Goal: Task Accomplishment & Management: Use online tool/utility

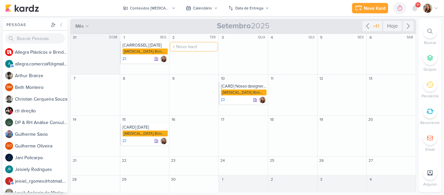
click at [190, 48] on input "text" at bounding box center [194, 47] width 46 height 8
click at [194, 46] on input "[REELS]" at bounding box center [194, 47] width 46 height 8
type input "[REELS] Semana do Consumidor"
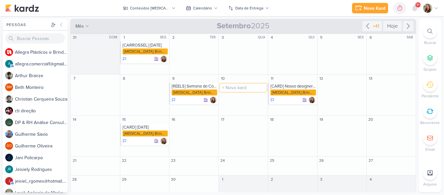
click at [249, 87] on input "text" at bounding box center [243, 88] width 46 height 8
type input "["
type input "[CARD] Semana do Consumidor"
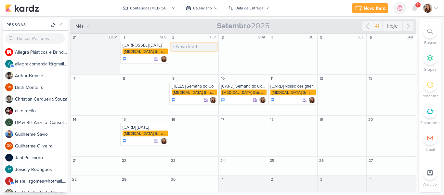
click at [202, 49] on input "text" at bounding box center [194, 47] width 46 height 8
type input "[REELS] Garrafa Final"
click at [197, 49] on div "[MEDICAL_DATA] Brindes PF" at bounding box center [195, 51] width 46 height 6
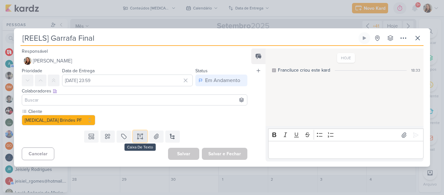
click at [137, 140] on button at bounding box center [140, 136] width 14 height 12
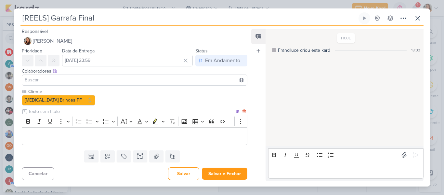
click at [53, 112] on input "text" at bounding box center [130, 111] width 207 height 7
type input "Brifieng"
click at [58, 131] on div "Editor editing area: main" at bounding box center [135, 136] width 226 height 18
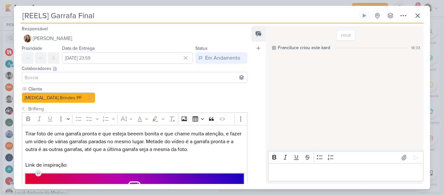
click at [211, 79] on input at bounding box center [134, 77] width 222 height 8
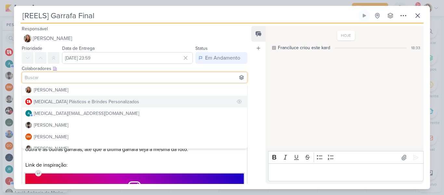
click at [197, 98] on button "[MEDICAL_DATA] Plásticos e Brindes Personalizados" at bounding box center [134, 102] width 225 height 12
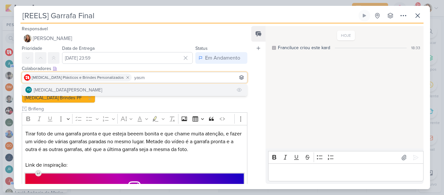
type input "yasm"
click at [178, 93] on button "YO [MEDICAL_DATA][PERSON_NAME]" at bounding box center [134, 90] width 225 height 12
type input "beth"
click at [155, 88] on button "BM [GEOGRAPHIC_DATA]" at bounding box center [134, 90] width 225 height 12
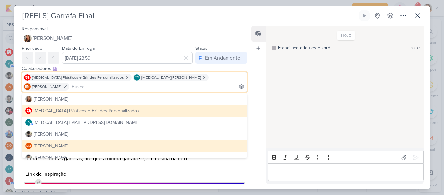
click at [241, 105] on button "[MEDICAL_DATA] Plásticos e Brindes Personalizados" at bounding box center [134, 111] width 225 height 12
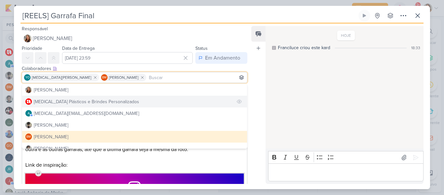
click at [172, 100] on button "[MEDICAL_DATA] Plásticos e Brindes Personalizados" at bounding box center [134, 102] width 225 height 12
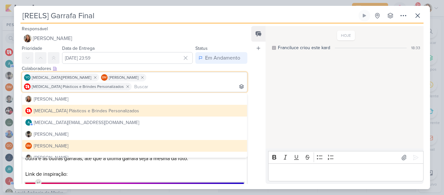
click at [255, 111] on div "Feed Atrelar email Solte o email para atrelar ao kard" at bounding box center [258, 105] width 14 height 158
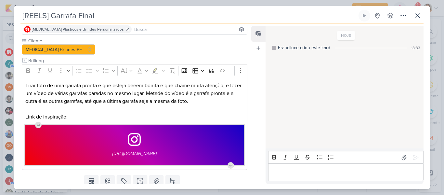
scroll to position [65, 0]
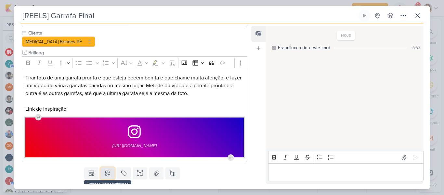
click at [109, 170] on icon at bounding box center [107, 173] width 7 height 7
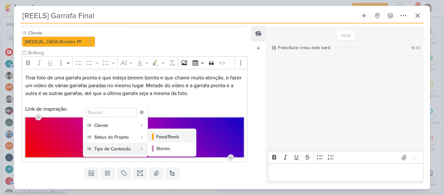
click at [164, 137] on div "Feed/Reels" at bounding box center [172, 136] width 32 height 7
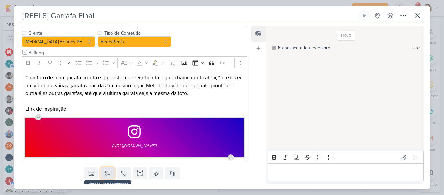
click at [108, 171] on icon at bounding box center [107, 173] width 5 height 5
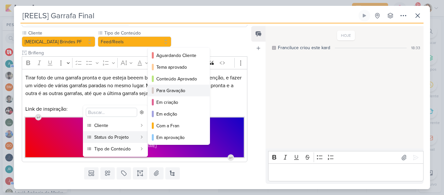
click at [173, 87] on div "Para Gravação" at bounding box center [179, 90] width 46 height 7
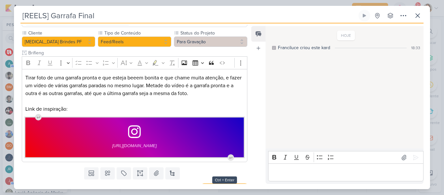
click at [230, 184] on button "Salvar e Fechar" at bounding box center [225, 190] width 46 height 12
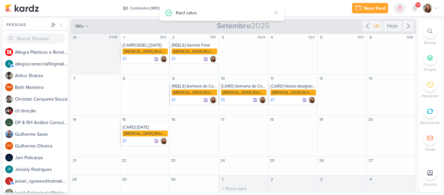
scroll to position [0, 0]
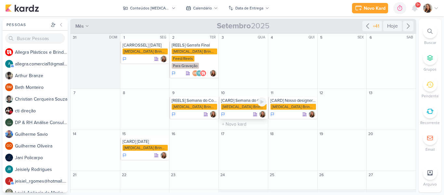
click at [251, 101] on div "[CARD] Semana do Consumidor" at bounding box center [244, 100] width 46 height 5
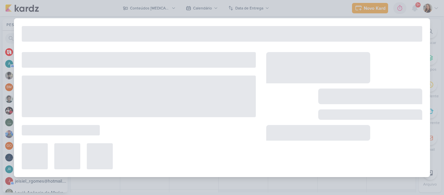
type input "[CARD] Semana do Consumidor"
type input "[DATE] 23:59"
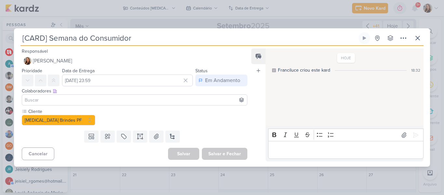
drag, startPoint x: 140, startPoint y: 39, endPoint x: 49, endPoint y: 39, distance: 91.0
click at [49, 39] on input "[CARD] Semana do Consumidor" at bounding box center [188, 38] width 337 height 12
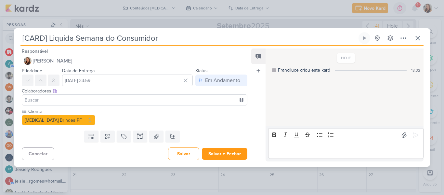
type input "[CARD] Liquida Semana do Consumidor"
click at [47, 100] on input at bounding box center [134, 100] width 222 height 8
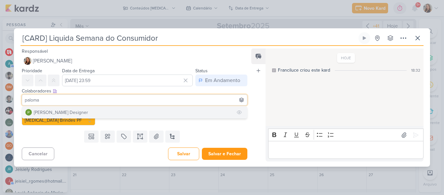
type input "paloma"
click at [51, 112] on div "[PERSON_NAME] Designer" at bounding box center [61, 112] width 54 height 7
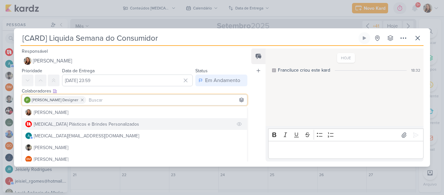
click at [94, 122] on div "[MEDICAL_DATA] Plásticos e Brindes Personalizados" at bounding box center [86, 124] width 105 height 7
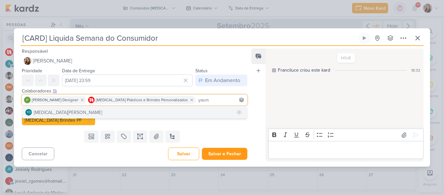
type input "yasm"
click at [107, 113] on button "YO [MEDICAL_DATA][PERSON_NAME]" at bounding box center [134, 112] width 225 height 12
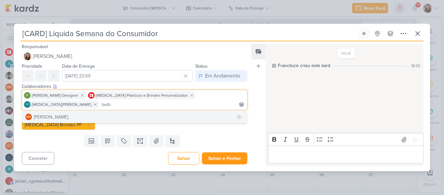
type input "beth"
click at [209, 111] on button "BM [GEOGRAPHIC_DATA]" at bounding box center [134, 117] width 225 height 12
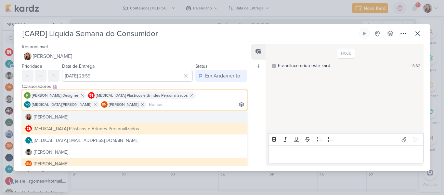
click at [252, 121] on div "Feed Atrelar email Solte o email para atrelar ao kard" at bounding box center [258, 105] width 14 height 122
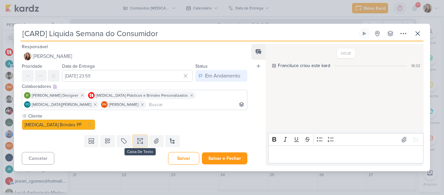
click at [137, 143] on icon at bounding box center [140, 141] width 7 height 7
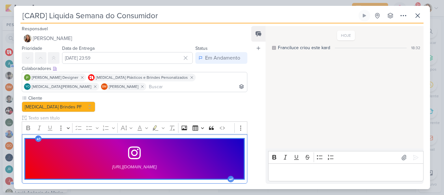
scroll to position [36, 0]
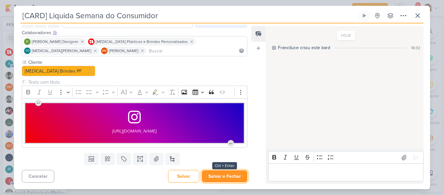
click at [228, 176] on button "Salvar e Fechar" at bounding box center [225, 176] width 46 height 12
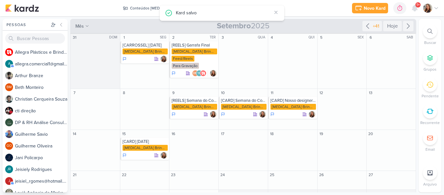
scroll to position [0, 0]
click at [374, 29] on div "+41" at bounding box center [376, 26] width 9 height 7
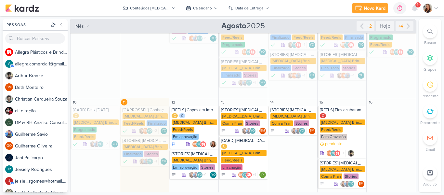
scroll to position [85, 0]
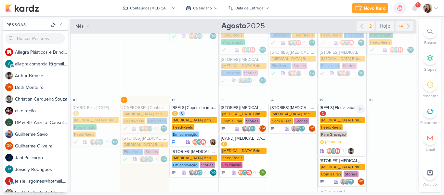
click at [328, 131] on div "Para Gravação" at bounding box center [333, 134] width 27 height 6
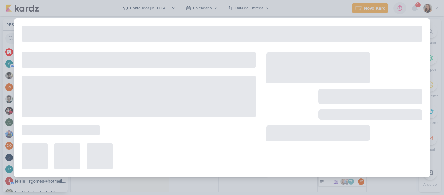
type input "[REELS] Eles acabaram de chegar e já são sucesso!"
type input "[DATE] 23:59"
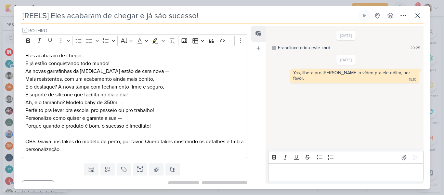
scroll to position [119, 0]
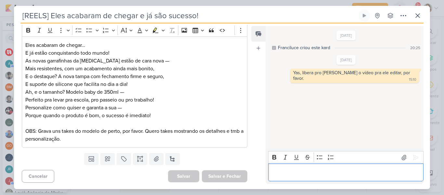
click at [282, 167] on div "Editor editing area: main" at bounding box center [345, 172] width 155 height 18
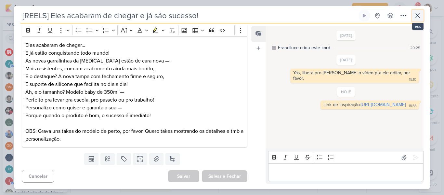
click at [418, 20] on button at bounding box center [418, 16] width 12 height 12
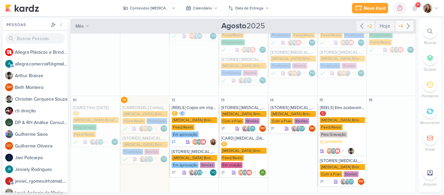
click at [399, 27] on div "+4" at bounding box center [400, 26] width 7 height 7
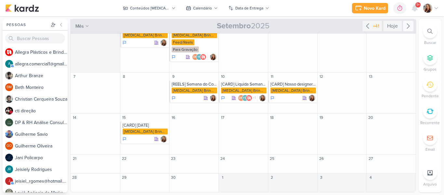
scroll to position [0, 0]
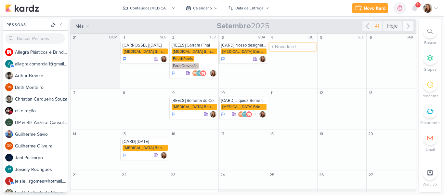
click at [283, 48] on input "text" at bounding box center [292, 47] width 46 height 8
type input "[ESTÁTICO] Foto de Garrafa"
click at [299, 46] on input "text" at bounding box center [292, 47] width 46 height 8
type input "["
click at [285, 46] on input "text" at bounding box center [292, 47] width 46 height 8
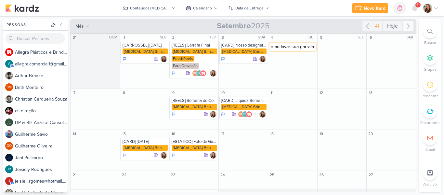
type input "[REELS] Você sabe como lavar sua garrafa?"
click at [282, 47] on div "[REELS] Você sabe como lavar sua garrafa?" at bounding box center [293, 45] width 46 height 5
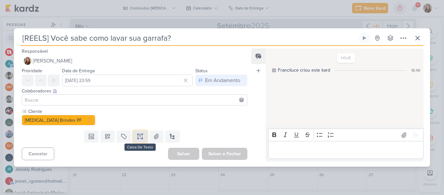
click at [138, 138] on icon at bounding box center [138, 136] width 0 height 3
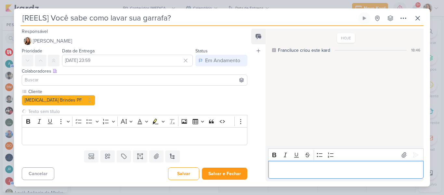
click at [289, 166] on p "Editor editing area: main" at bounding box center [345, 170] width 149 height 8
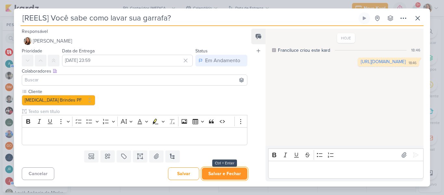
click at [232, 175] on button "Salvar e Fechar" at bounding box center [225, 173] width 46 height 12
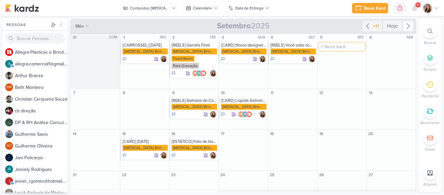
click at [331, 47] on input "text" at bounding box center [342, 47] width 46 height 8
type input "[REELS] Nada é mais forte que o apego do meu filho com a minha garrafa"
click at [329, 54] on div "[MEDICAL_DATA] Brindes PF" at bounding box center [343, 51] width 46 height 7
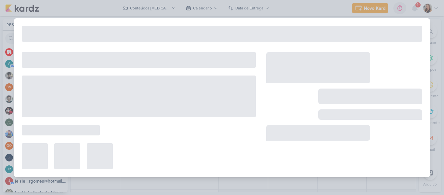
type input "[REELS] Nada é mais forte que o apego do meu filho com a minha garrafa"
type input "[DATE] 23:59"
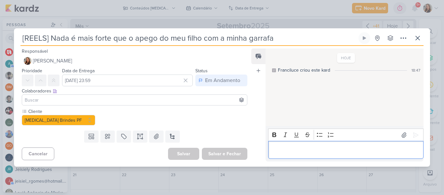
click at [282, 145] on div "Editor editing area: main" at bounding box center [345, 150] width 155 height 18
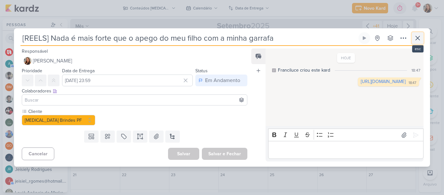
click at [422, 38] on button at bounding box center [418, 38] width 12 height 12
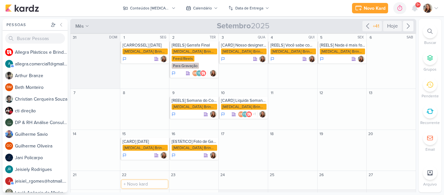
click at [144, 184] on input "text" at bounding box center [145, 184] width 46 height 8
click at [326, 144] on input "text" at bounding box center [342, 143] width 46 height 8
click at [333, 142] on input "[CARROSSEL] Para" at bounding box center [342, 143] width 46 height 8
click at [357, 143] on input "[CARROSSEL] Para" at bounding box center [342, 143] width 46 height 8
type input "[CARROSSEL] Para aqueles que gostam de compartilhar momentos de vitória"
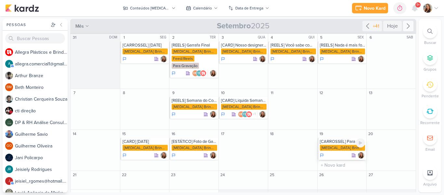
click at [340, 144] on div "[CARROSSEL] Para aqueles que gostam de compartilhar momentos de vitória [MEDICA…" at bounding box center [342, 149] width 49 height 22
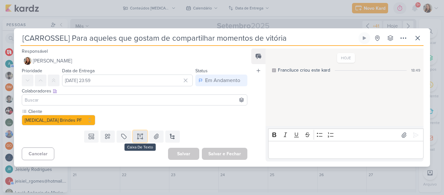
click at [133, 135] on button at bounding box center [140, 136] width 14 height 12
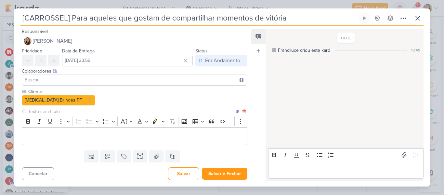
click at [85, 112] on input "text" at bounding box center [130, 111] width 207 height 7
type input "Brifieng"
click at [75, 138] on p "Editor editing area: main" at bounding box center [134, 136] width 218 height 8
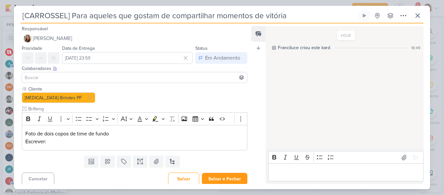
click at [188, 23] on div "[CARROSSEL] Para aqueles que gostam de compartilhar momentos de vitória Criado …" at bounding box center [221, 17] width 403 height 14
click at [142, 10] on input "[CARROSSEL] Para aqueles que gostam de compartilhar momentos de vitória" at bounding box center [188, 16] width 337 height 12
drag, startPoint x: 73, startPoint y: 16, endPoint x: 311, endPoint y: 9, distance: 237.7
click at [311, 9] on div "[CARROSSEL] Para aqueles que gostam de compartilhar momentos de vitória Criado …" at bounding box center [222, 97] width 416 height 183
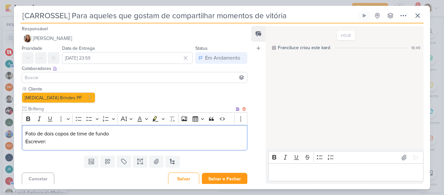
click at [98, 139] on p "Escrever:" at bounding box center [134, 142] width 218 height 8
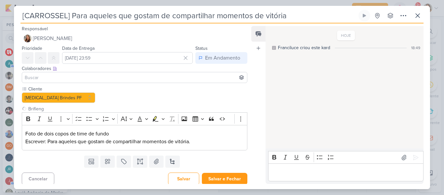
click at [131, 80] on input at bounding box center [134, 77] width 222 height 8
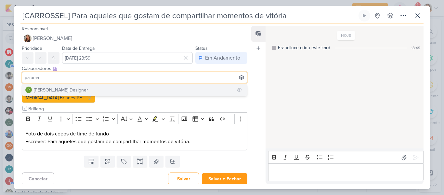
type input "paloma"
click at [106, 93] on button "[PERSON_NAME] Designer" at bounding box center [134, 90] width 225 height 12
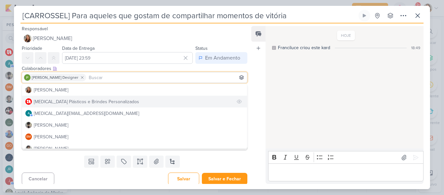
click at [108, 100] on div "[MEDICAL_DATA] Plásticos e Brindes Personalizados" at bounding box center [86, 101] width 105 height 7
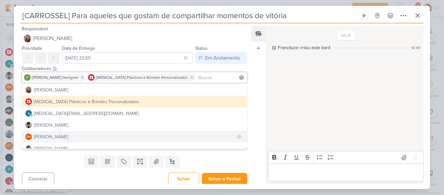
click at [102, 135] on button "BM [GEOGRAPHIC_DATA]" at bounding box center [134, 137] width 225 height 12
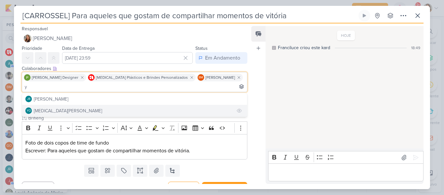
type input "y"
click at [175, 105] on button "YO [MEDICAL_DATA][PERSON_NAME]" at bounding box center [134, 111] width 225 height 12
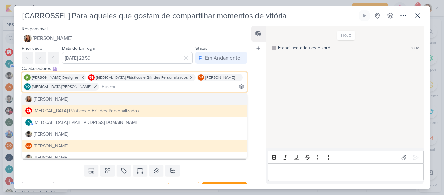
click at [256, 107] on div "Feed Atrelar email Solte o email para atrelar ao kard" at bounding box center [258, 105] width 14 height 158
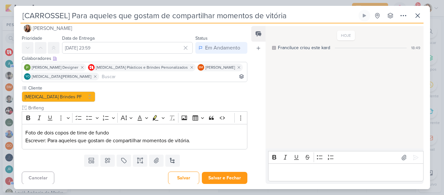
scroll to position [12, 0]
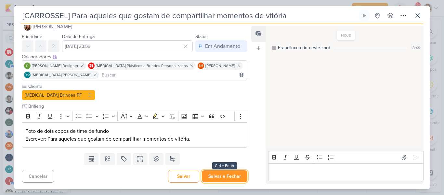
click at [236, 178] on button "Salvar e Fechar" at bounding box center [225, 176] width 46 height 12
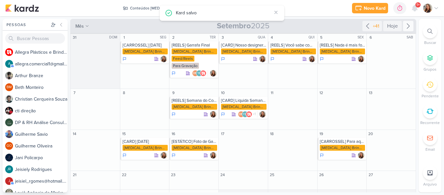
scroll to position [0, 0]
click at [293, 103] on input "text" at bounding box center [292, 102] width 46 height 8
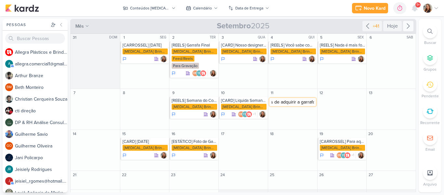
scroll to position [0, 109]
type input "[REELS] 3 Hábitos que melhoraram nossa vida depois de adquirir a garrafa..."
click at [343, 103] on input "text" at bounding box center [342, 102] width 46 height 8
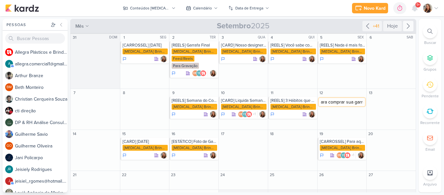
type input "[REELS] Esse é o sinal de que você precisava para comprar sua garrafa"
click at [340, 103] on div "[REELS] Esse é o sinal de que você precisava para comprar sua garrafa [MEDICAL_…" at bounding box center [342, 108] width 49 height 22
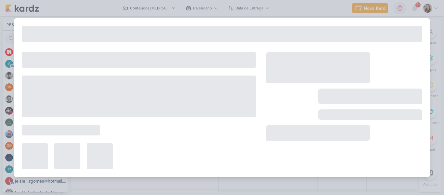
type input "[REELS] Esse é o sinal de que você precisava para comprar sua garrafa"
type input "[DATE] 23:59"
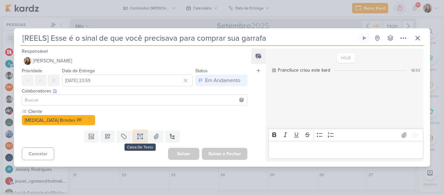
click at [143, 135] on button at bounding box center [140, 136] width 14 height 12
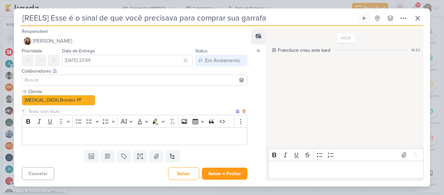
click at [106, 112] on input "text" at bounding box center [130, 111] width 207 height 7
type input "Brifieng"
click at [96, 139] on p "Editor editing area: main" at bounding box center [134, 136] width 218 height 8
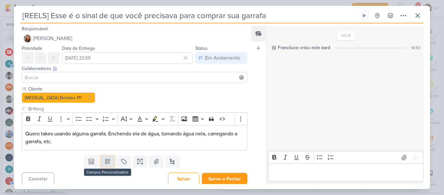
click at [111, 162] on button at bounding box center [107, 161] width 14 height 12
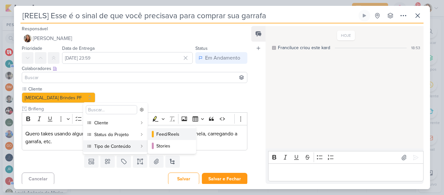
click at [166, 136] on div "Feed/Reels" at bounding box center [172, 134] width 32 height 7
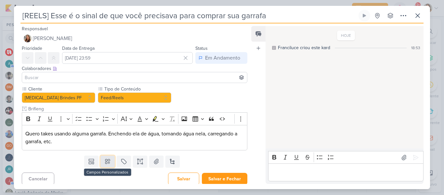
click at [110, 162] on button at bounding box center [107, 161] width 14 height 12
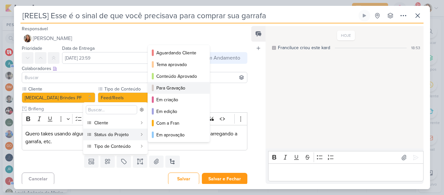
click at [156, 90] on div "Para Gravação" at bounding box center [179, 88] width 46 height 7
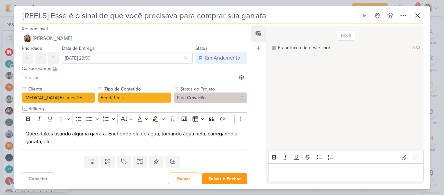
click at [138, 75] on input at bounding box center [134, 77] width 222 height 8
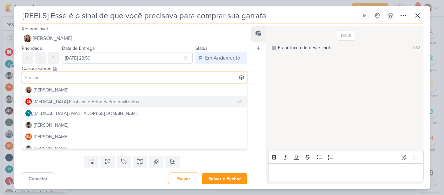
click at [138, 101] on button "[MEDICAL_DATA] Plásticos e Brindes Personalizados" at bounding box center [134, 102] width 225 height 12
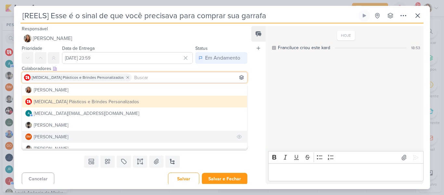
click at [126, 131] on button "BM [GEOGRAPHIC_DATA]" at bounding box center [134, 137] width 225 height 12
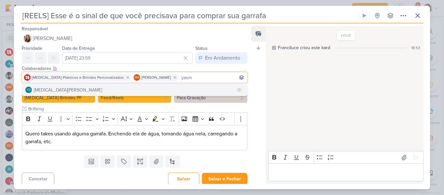
type input "yasm"
click at [157, 86] on button "YO [MEDICAL_DATA][PERSON_NAME]" at bounding box center [134, 90] width 225 height 12
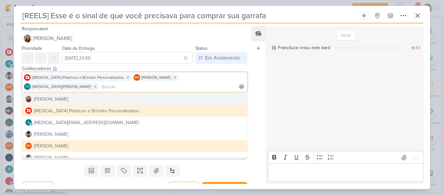
click at [262, 85] on div "Feed Atrelar email Solte o email para atrelar ao kard" at bounding box center [258, 105] width 14 height 158
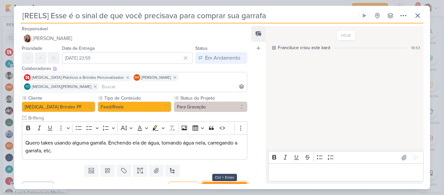
click at [214, 182] on button "Salvar e Fechar" at bounding box center [225, 188] width 46 height 12
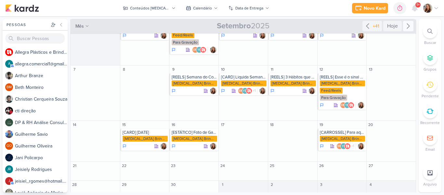
scroll to position [31, 0]
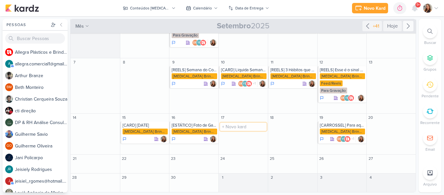
click at [243, 126] on input "text" at bounding box center [243, 127] width 46 height 8
click at [249, 127] on input "[" at bounding box center [243, 127] width 46 height 8
type input "[REELS] Testando a cerveja de 600 ml no copo de 470ml"
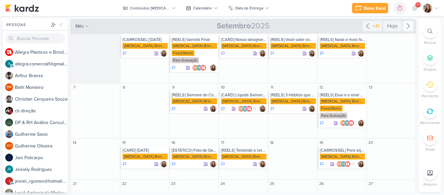
scroll to position [0, 0]
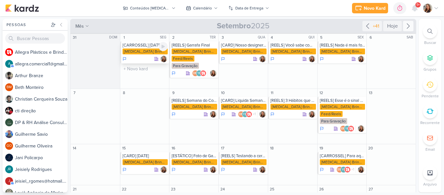
click at [146, 51] on div "[MEDICAL_DATA] Brindes PF" at bounding box center [146, 51] width 46 height 6
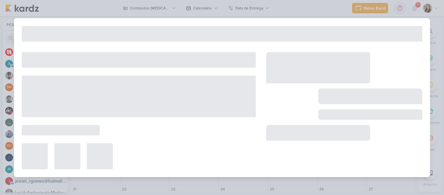
type input "[CARROSSEL] [DATE]"
type input "[DATE] 23:59"
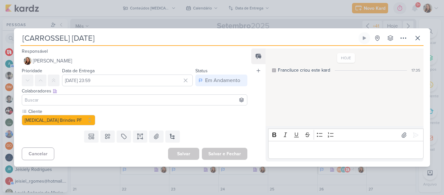
click at [127, 98] on input at bounding box center [134, 100] width 222 height 8
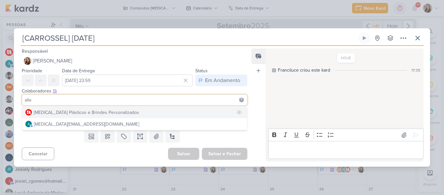
type input "alle"
click at [121, 110] on button "[MEDICAL_DATA] Plásticos e Brindes Personalizados" at bounding box center [134, 112] width 225 height 12
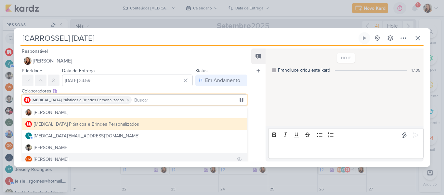
click at [109, 154] on button "BM [GEOGRAPHIC_DATA]" at bounding box center [134, 159] width 225 height 12
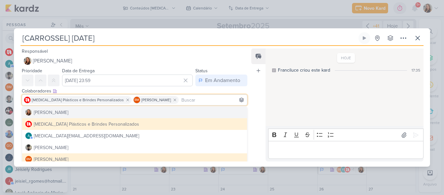
click at [212, 98] on input at bounding box center [213, 100] width 66 height 8
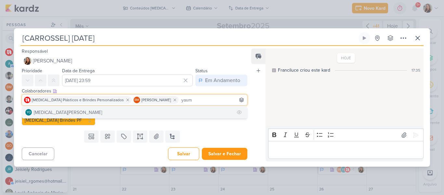
type input "yasm"
click at [203, 110] on button "YO [MEDICAL_DATA][PERSON_NAME]" at bounding box center [134, 112] width 225 height 12
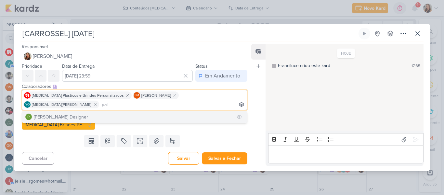
type input "pal"
click at [207, 111] on button "[PERSON_NAME] Designer" at bounding box center [134, 117] width 225 height 12
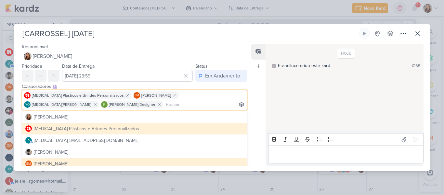
click at [253, 108] on div "Feed Atrelar email Solte o email para atrelar ao kard" at bounding box center [258, 105] width 14 height 122
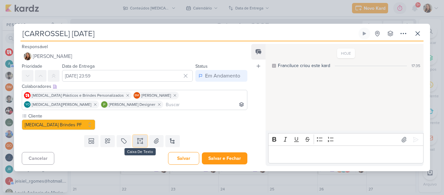
click at [140, 138] on icon at bounding box center [139, 138] width 3 height 0
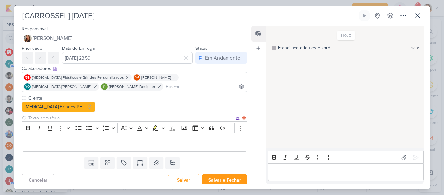
click at [107, 119] on input "text" at bounding box center [130, 117] width 207 height 7
type input "BRIFIENG"
click at [100, 162] on button at bounding box center [107, 163] width 14 height 12
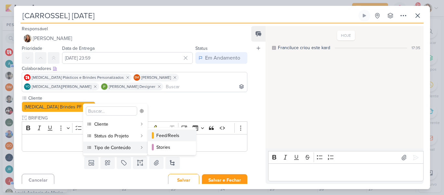
click at [158, 137] on div "Feed/Reels" at bounding box center [172, 135] width 32 height 7
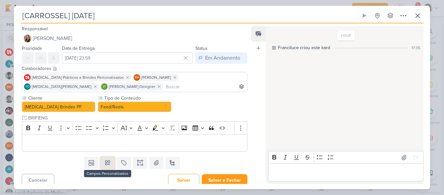
click at [109, 163] on icon at bounding box center [107, 162] width 7 height 7
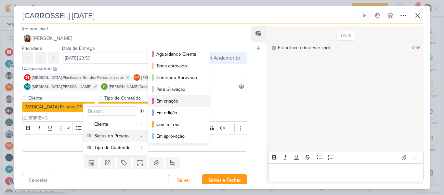
click at [156, 102] on div "Em criação" at bounding box center [179, 101] width 46 height 7
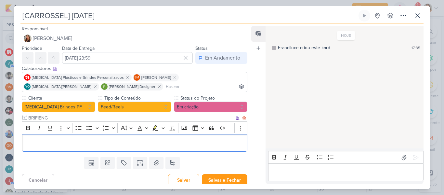
click at [123, 148] on div "Editor editing area: main" at bounding box center [135, 143] width 226 height 18
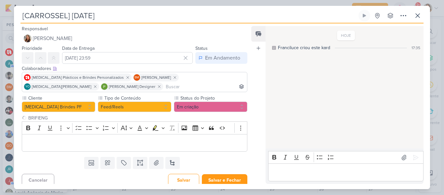
click at [66, 16] on input "[CARROSSEL] [DATE]" at bounding box center [188, 16] width 337 height 12
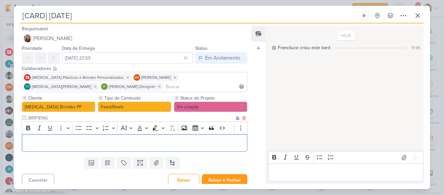
click at [84, 139] on p "Editor editing area: main" at bounding box center [134, 143] width 218 height 8
click at [25, 143] on div "O brinde ideal para quem vive em movimento!" at bounding box center [135, 143] width 226 height 18
click at [25, 142] on div "Escrever: O brinde ideal para quem vive em movimento!" at bounding box center [135, 143] width 226 height 18
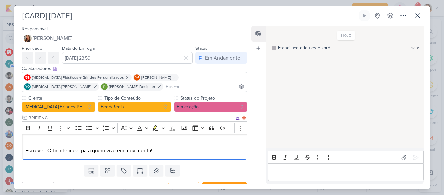
click at [32, 142] on p "Editor editing area: main" at bounding box center [134, 143] width 218 height 8
click at [72, 142] on p "Foto de uma pessoa com garrafa da [MEDICAL_DATA]" at bounding box center [134, 143] width 218 height 8
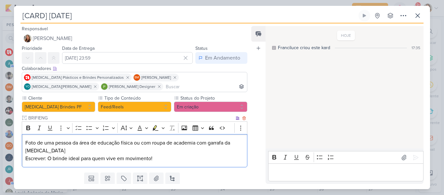
click at [75, 151] on p "Foto de uma pessoa da área de educação física ou com roupa de academia com garr…" at bounding box center [134, 147] width 218 height 16
click at [164, 156] on p "Escrever: O brinde ideal para quem vive em movimento!" at bounding box center [134, 158] width 218 height 8
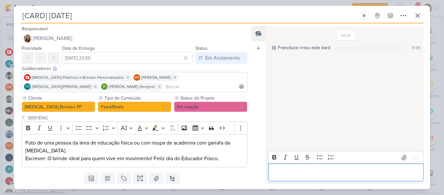
click at [282, 176] on p "Editor editing area: main" at bounding box center [345, 172] width 149 height 8
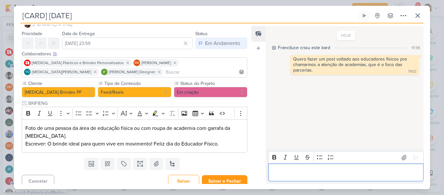
scroll to position [20, 0]
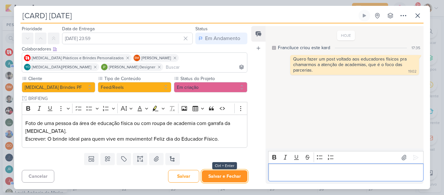
click at [230, 177] on button "Salvar e Fechar" at bounding box center [225, 176] width 46 height 12
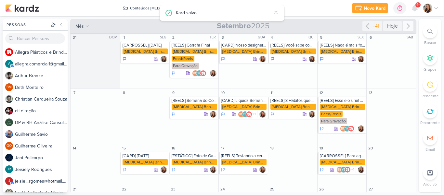
scroll to position [0, 0]
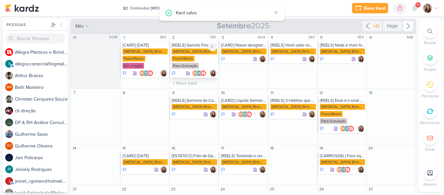
click at [192, 50] on div "[MEDICAL_DATA] Brindes PF" at bounding box center [195, 51] width 46 height 6
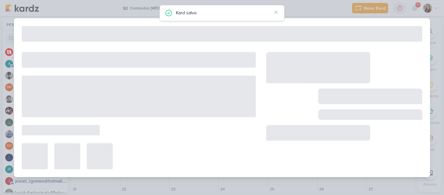
type input "[REELS] Garrafa Final"
type input "[DATE] 23:59"
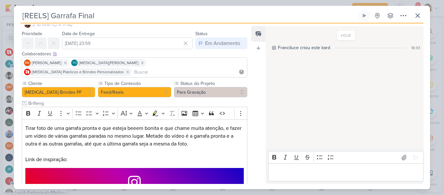
scroll to position [70, 0]
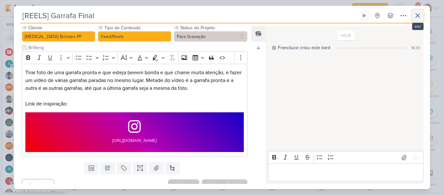
click at [417, 20] on button at bounding box center [418, 16] width 12 height 12
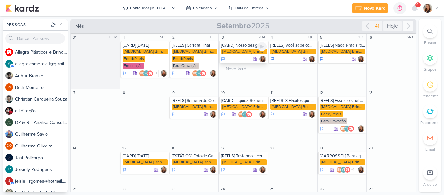
click at [241, 51] on div "[MEDICAL_DATA] Brindes PF" at bounding box center [244, 51] width 46 height 6
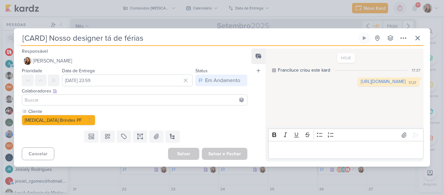
click at [198, 98] on input at bounding box center [134, 100] width 222 height 8
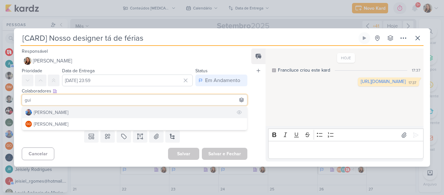
type input "gui"
click at [144, 109] on button "[PERSON_NAME]" at bounding box center [134, 112] width 225 height 12
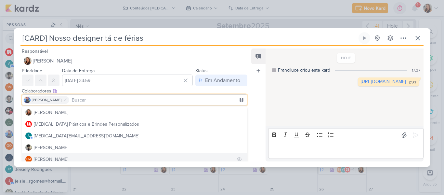
click at [132, 157] on button "BM [GEOGRAPHIC_DATA]" at bounding box center [134, 159] width 225 height 12
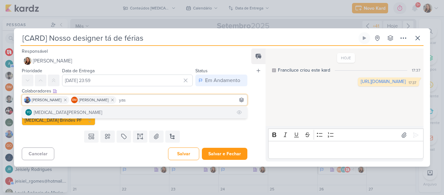
type input "yas"
click at [133, 108] on button "YO [MEDICAL_DATA][PERSON_NAME]" at bounding box center [134, 112] width 225 height 12
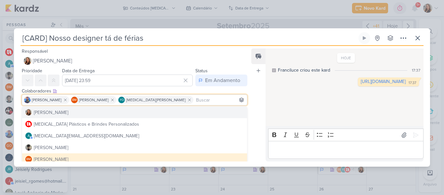
click at [257, 102] on div "Feed Atrelar email Solte o email para atrelar ao kard" at bounding box center [258, 104] width 14 height 113
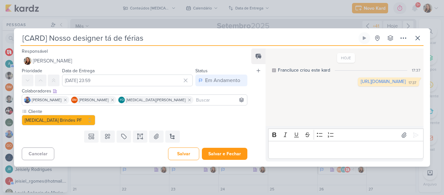
click at [216, 100] on input at bounding box center [220, 100] width 51 height 8
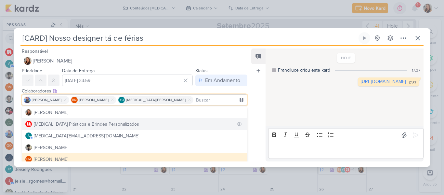
click at [193, 121] on button "[MEDICAL_DATA] Plásticos e Brindes Personalizados" at bounding box center [134, 124] width 225 height 12
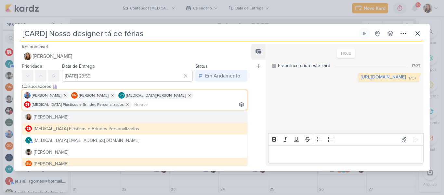
click at [256, 110] on div "Feed Atrelar email Solte o email para atrelar ao kard" at bounding box center [258, 105] width 14 height 122
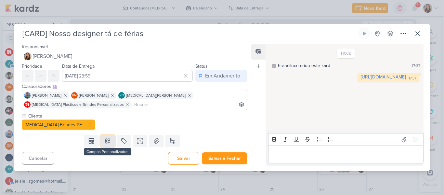
click at [111, 139] on button at bounding box center [107, 141] width 14 height 12
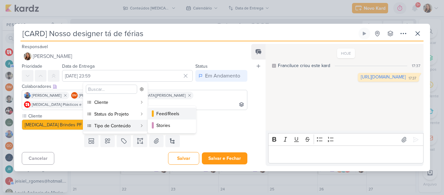
click at [164, 114] on div "Feed/Reels" at bounding box center [172, 113] width 32 height 7
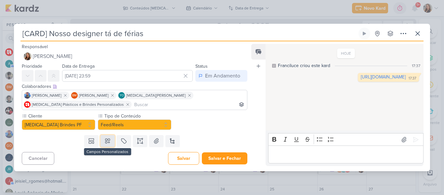
click at [106, 141] on icon at bounding box center [107, 141] width 7 height 7
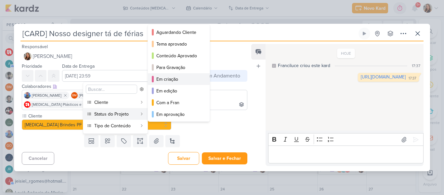
click at [159, 81] on div "Em criação" at bounding box center [179, 79] width 46 height 7
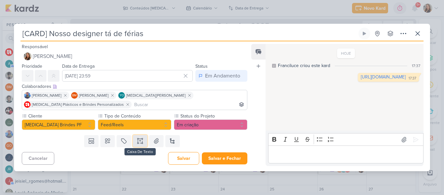
click at [138, 141] on icon at bounding box center [140, 141] width 7 height 7
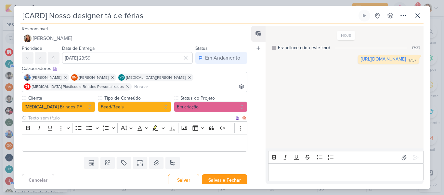
click at [100, 119] on input "text" at bounding box center [130, 117] width 207 height 7
type input "D"
type input "Brifieng"
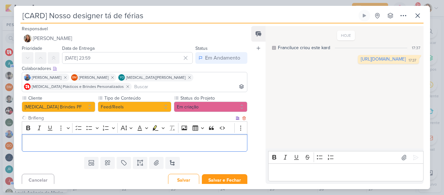
click at [99, 146] on p "Editor editing area: main" at bounding box center [134, 143] width 218 height 8
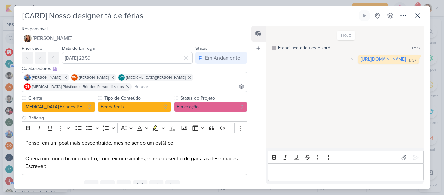
click at [361, 58] on link "[URL][DOMAIN_NAME]" at bounding box center [383, 59] width 45 height 6
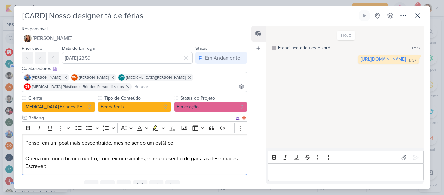
click at [157, 165] on p "Pensei em um post mais descontraído, mesmo sendo um estático. Queria um fundo b…" at bounding box center [134, 154] width 218 height 31
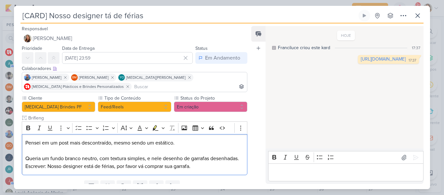
scroll to position [27, 0]
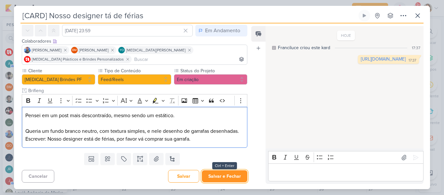
click at [234, 172] on button "Salvar e Fechar" at bounding box center [225, 176] width 46 height 12
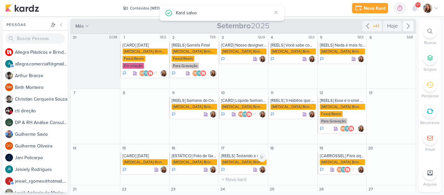
scroll to position [0, 0]
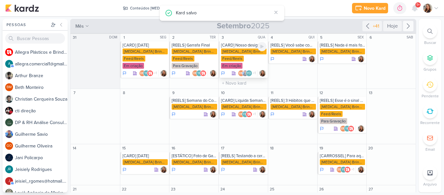
click at [244, 48] on div "[CARD] Nosso designer tá de férias [MEDICAL_DATA] Brindes PF Feed/Reels Em cria…" at bounding box center [243, 59] width 49 height 36
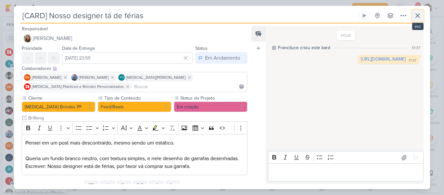
click at [414, 16] on icon at bounding box center [418, 16] width 8 height 8
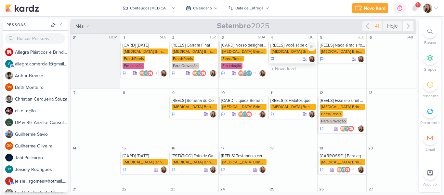
click at [290, 50] on div "[MEDICAL_DATA] Brindes PF" at bounding box center [293, 51] width 46 height 6
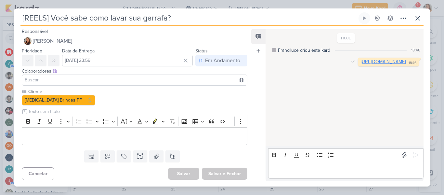
click at [361, 61] on link "[URL][DOMAIN_NAME]" at bounding box center [383, 62] width 45 height 6
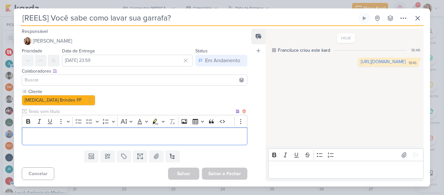
click at [93, 135] on p "Editor editing area: main" at bounding box center [134, 136] width 218 height 8
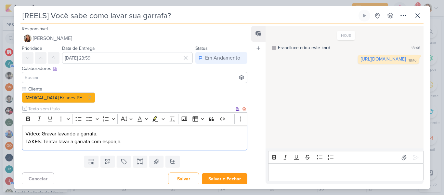
click at [45, 140] on p "Vídeo: Gravar lavando a garrafa. TAKES: Tentar lavar a garrafa com esponja." at bounding box center [134, 138] width 218 height 16
click at [129, 143] on p "Vídeo: Gravar lavando a garrafa. TAKE 1: Tentar lavar a garrafa com esponja." at bounding box center [134, 138] width 218 height 16
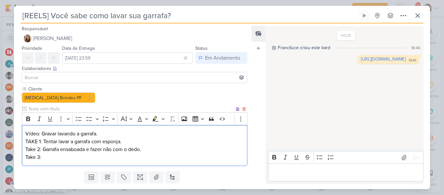
click at [37, 141] on p "Vídeo: Gravar lavando a garrafa. TAKE 1: Tentar lavar a garrafa com esponja. Ta…" at bounding box center [134, 141] width 218 height 23
click at [50, 158] on p "Take 3:" at bounding box center [134, 157] width 218 height 8
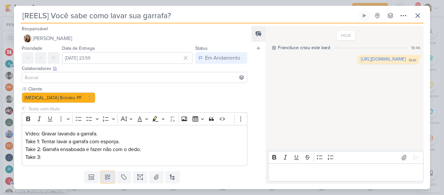
click at [111, 179] on button at bounding box center [107, 177] width 14 height 12
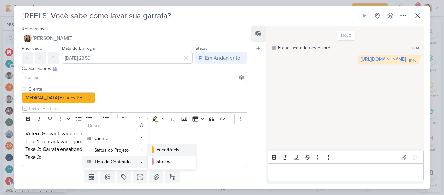
click at [158, 151] on div "Feed/Reels" at bounding box center [172, 149] width 32 height 7
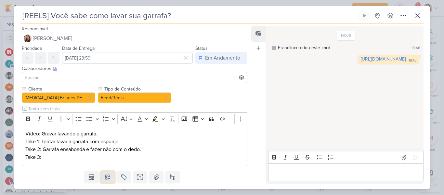
click at [111, 179] on button at bounding box center [107, 177] width 14 height 12
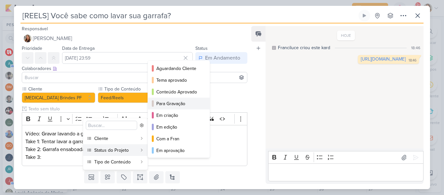
click at [166, 107] on button "Para Gravação" at bounding box center [179, 104] width 62 height 12
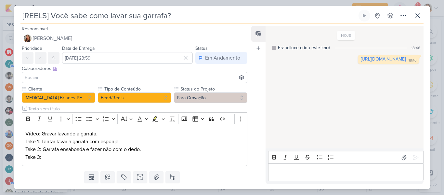
click at [147, 80] on input at bounding box center [134, 77] width 222 height 8
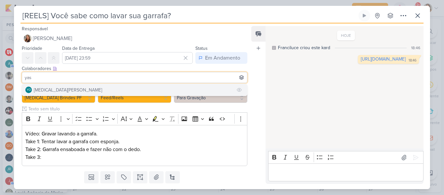
type input "yas"
click at [147, 89] on button "YO [MEDICAL_DATA][PERSON_NAME]" at bounding box center [134, 90] width 225 height 12
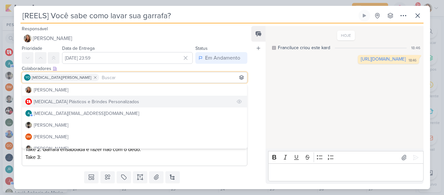
click at [143, 100] on button "[MEDICAL_DATA] Plásticos e Brindes Personalizados" at bounding box center [134, 102] width 225 height 12
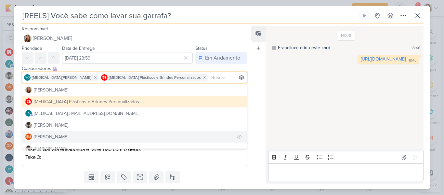
click at [138, 136] on button "BM [GEOGRAPHIC_DATA]" at bounding box center [134, 137] width 225 height 12
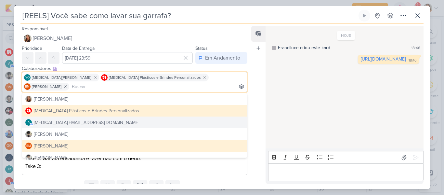
click at [254, 115] on div "Feed Atrelar email Solte o email para atrelar ao kard" at bounding box center [258, 105] width 14 height 158
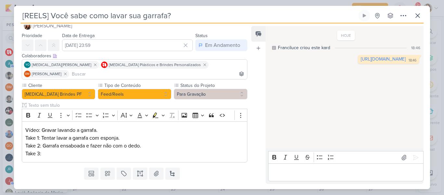
scroll to position [18, 0]
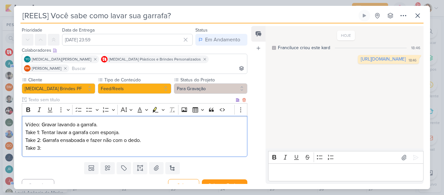
click at [104, 144] on p "Take 3:" at bounding box center [134, 148] width 218 height 8
click at [118, 121] on p "Vídeo: Gravar lavando a garrafa. Take 1: Tentar lavar a garrafa com esponja. Ta…" at bounding box center [134, 132] width 218 height 23
click at [82, 144] on p "Take 3:" at bounding box center [134, 148] width 218 height 8
click at [105, 121] on p "Vídeo: Gravar lavando a garrafa. Take 1: Tentar lavar a garrafa com esponja. Ta…" at bounding box center [134, 132] width 218 height 23
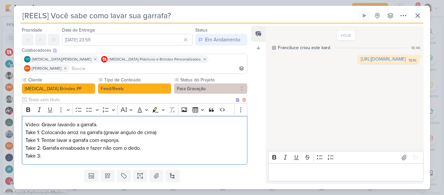
click at [39, 131] on p "⁠⁠⁠⁠⁠⁠⁠Take 1: Colocando arroz na garrafa (gravar angulo de cima) Take 1: Tenta…" at bounding box center [134, 139] width 218 height 23
click at [54, 152] on p "Take 3:" at bounding box center [134, 156] width 218 height 8
click at [38, 140] on p "Take 1: Colocando arroz na garrafa (gravar angulo de cima) Take 2: Tentar lavar…" at bounding box center [134, 139] width 218 height 23
click at [39, 139] on p "Take 1: Colocando arroz na garrafa (gravar angulo de cima) Take 2: Tentar lavar…" at bounding box center [134, 139] width 218 height 23
click at [39, 152] on p "Take 3:" at bounding box center [134, 156] width 218 height 8
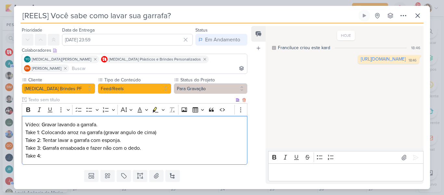
click at [49, 152] on p "Take 4:" at bounding box center [134, 156] width 218 height 8
drag, startPoint x: 23, startPoint y: 115, endPoint x: 101, endPoint y: 112, distance: 77.4
click at [101, 116] on div "Vídeo: Gravar lavando a garrafa. Take 1: Colocando arroz na garrafa (gravar ang…" at bounding box center [135, 140] width 226 height 49
click at [30, 107] on icon "Editor toolbar" at bounding box center [28, 109] width 4 height 5
click at [49, 107] on icon "Editor toolbar" at bounding box center [50, 109] width 5 height 5
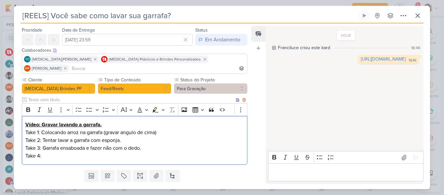
click at [57, 152] on p "Take 4:" at bounding box center [134, 156] width 218 height 8
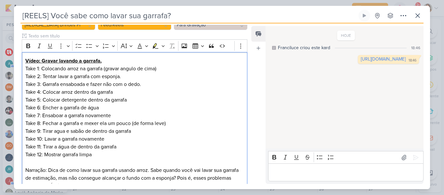
scroll to position [127, 0]
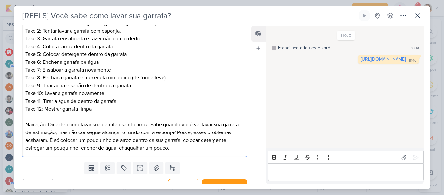
click at [173, 138] on p "Narração: Dica de como lavar sua garrafa usando arroz. Sabe quando você vai lav…" at bounding box center [134, 136] width 218 height 31
click at [213, 139] on p "Narração: Dica de como lavar sua garrafa usando arroz. Sabe quando você vai lav…" at bounding box center [134, 136] width 218 height 31
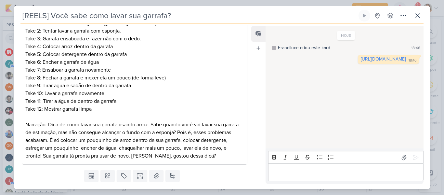
click at [246, 52] on div "Cliente [MEDICAL_DATA] Brindes PF Tipo de Conteúdo" at bounding box center [132, 67] width 236 height 200
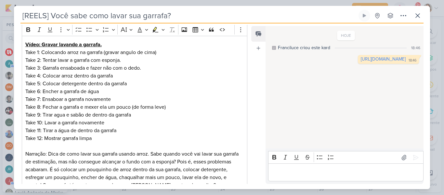
scroll to position [135, 0]
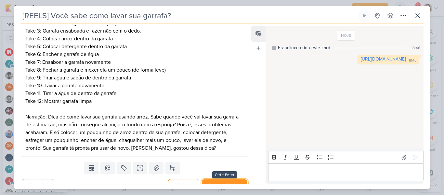
click at [228, 179] on button "Salvar e Fechar" at bounding box center [225, 185] width 46 height 12
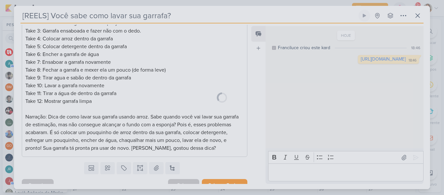
scroll to position [135, 0]
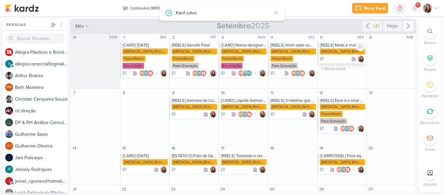
click at [341, 47] on div "[REELS] Nada é mais forte que o apego do meu filho com a minha garrafa" at bounding box center [343, 45] width 46 height 5
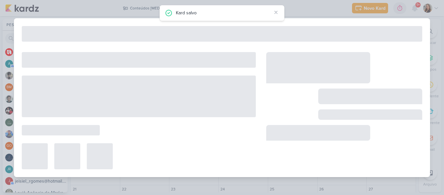
type input "[REELS] Nada é mais forte que o apego do meu filho com a minha garrafa"
type input "[DATE] 23:59"
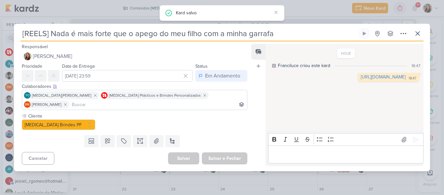
scroll to position [0, 0]
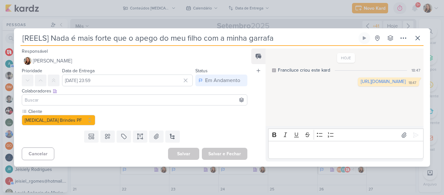
click at [196, 102] on input at bounding box center [134, 100] width 222 height 8
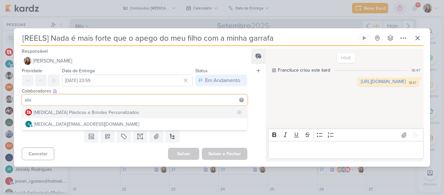
type input "alle"
click at [162, 111] on button "[MEDICAL_DATA] Plásticos e Brindes Personalizados" at bounding box center [134, 112] width 225 height 12
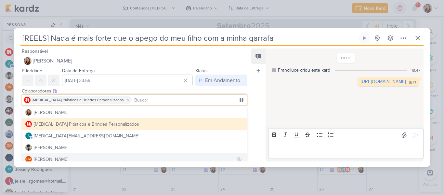
click at [151, 155] on button "BM [GEOGRAPHIC_DATA]" at bounding box center [134, 159] width 225 height 12
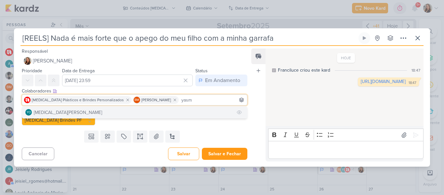
type input "yasm"
click at [198, 110] on button "YO [MEDICAL_DATA][PERSON_NAME]" at bounding box center [134, 112] width 225 height 12
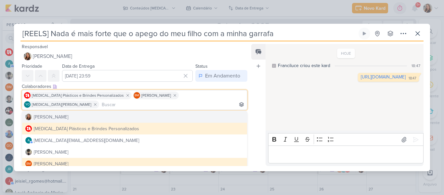
click at [260, 107] on div "Feed Atrelar email Solte o email para atrelar ao kard" at bounding box center [258, 105] width 14 height 122
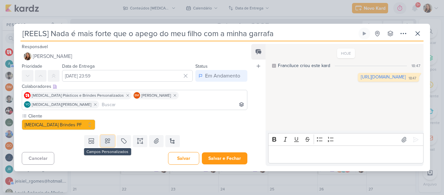
click at [110, 140] on button at bounding box center [107, 141] width 14 height 12
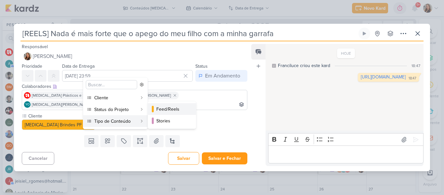
click at [163, 110] on div "Feed/Reels" at bounding box center [172, 109] width 32 height 7
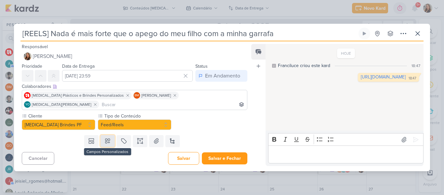
click at [111, 135] on button at bounding box center [107, 141] width 14 height 12
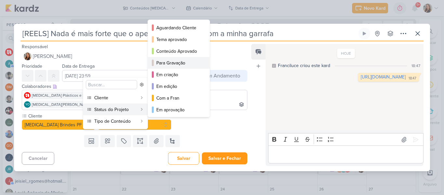
click at [174, 62] on div "Para Gravação" at bounding box center [179, 62] width 46 height 7
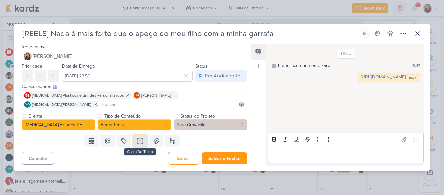
click at [137, 139] on icon at bounding box center [140, 141] width 7 height 7
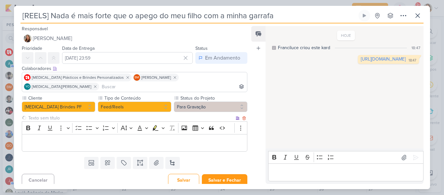
click at [98, 114] on input "text" at bounding box center [130, 117] width 207 height 7
type input "Brifieng"
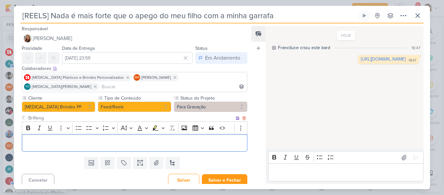
click at [99, 139] on p "Editor editing area: main" at bounding box center [134, 143] width 218 height 8
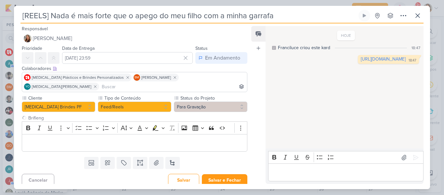
click at [234, 16] on input "[REELS] Nada é mais forte que o apego do meu filho com a minha garrafa" at bounding box center [188, 16] width 337 height 12
click at [246, 20] on input "[REELS] Nada é mais forte que o apego do meu filho com a minha garrafa" at bounding box center [188, 16] width 337 height 12
click at [177, 139] on p "Editor editing area: main" at bounding box center [134, 143] width 218 height 8
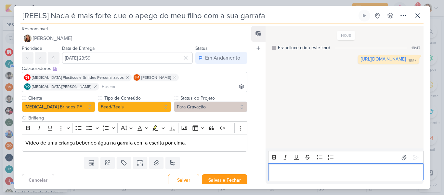
click at [286, 174] on div "Editor editing area: main" at bounding box center [345, 172] width 155 height 18
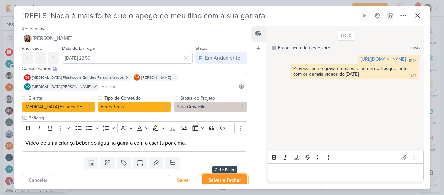
click at [234, 174] on button "Salvar e Fechar" at bounding box center [225, 180] width 46 height 12
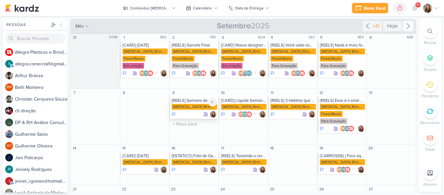
click at [194, 100] on div "[REELS] Semana do Consumidor" at bounding box center [195, 100] width 46 height 5
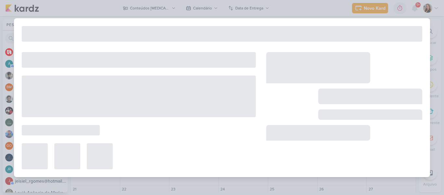
type input "[REELS] Semana do Consumidor"
type input "[DATE] 23:59"
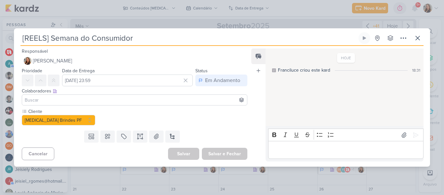
click at [185, 100] on input at bounding box center [134, 100] width 222 height 8
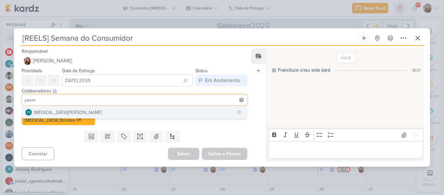
type input "yasm"
click at [167, 110] on button "YO [MEDICAL_DATA][PERSON_NAME]" at bounding box center [134, 112] width 225 height 12
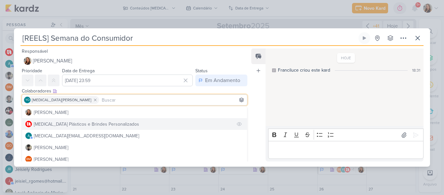
click at [146, 121] on button "[MEDICAL_DATA] Plásticos e Brindes Personalizados" at bounding box center [134, 124] width 225 height 12
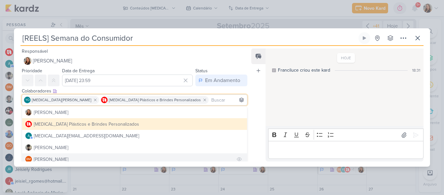
click at [136, 156] on button "BM [GEOGRAPHIC_DATA]" at bounding box center [134, 159] width 225 height 12
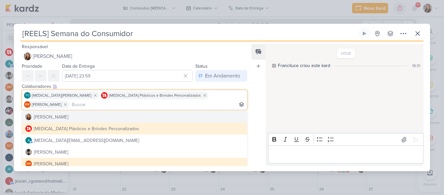
click at [258, 103] on div "Feed Atrelar email Solte o email para atrelar ao kard" at bounding box center [258, 105] width 14 height 122
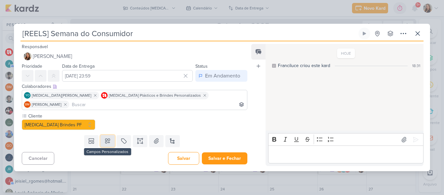
click at [110, 135] on button at bounding box center [107, 141] width 14 height 12
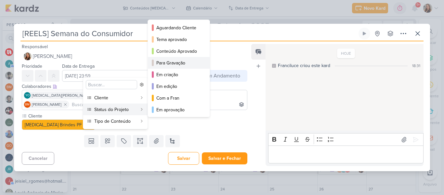
click at [174, 61] on div "Para Gravação" at bounding box center [179, 62] width 46 height 7
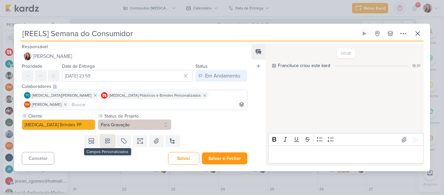
click at [104, 138] on icon at bounding box center [107, 141] width 7 height 7
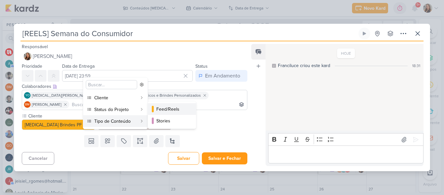
click at [160, 110] on div "Feed/Reels" at bounding box center [172, 109] width 32 height 7
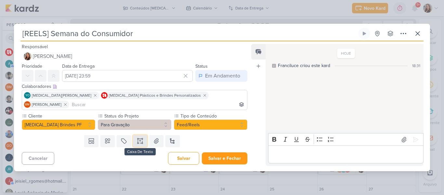
click at [134, 137] on button at bounding box center [140, 141] width 14 height 12
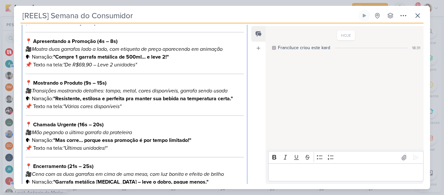
scroll to position [185, 0]
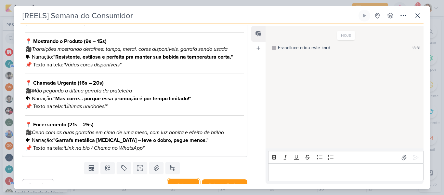
click at [185, 179] on button "Salvar" at bounding box center [183, 185] width 31 height 13
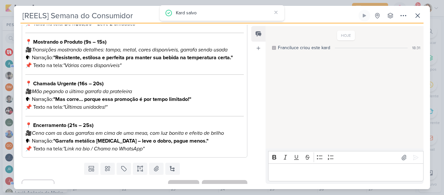
scroll to position [0, 0]
